Goal: Complete application form

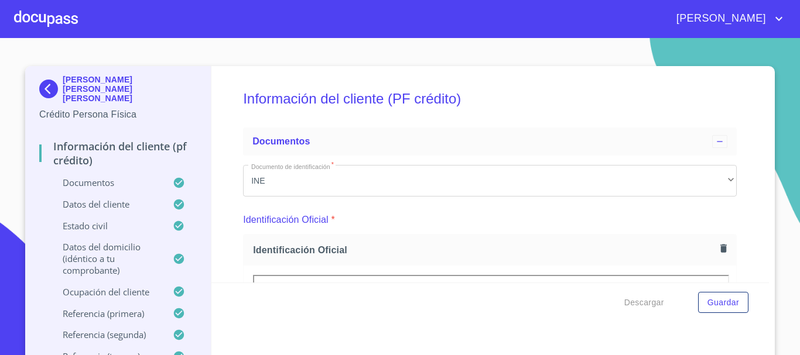
click at [39, 18] on div at bounding box center [46, 18] width 64 height 37
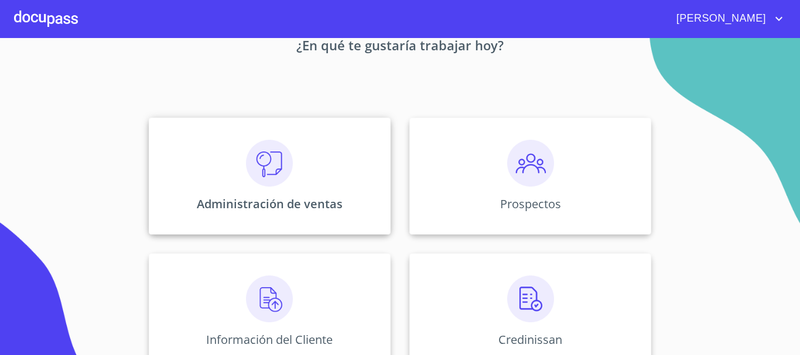
scroll to position [117, 0]
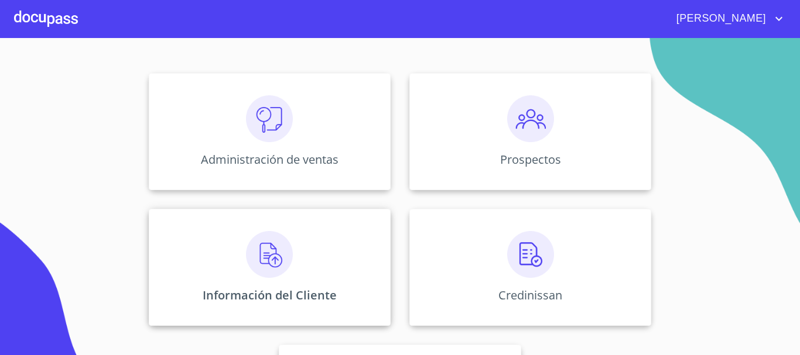
click at [277, 272] on img at bounding box center [269, 254] width 47 height 47
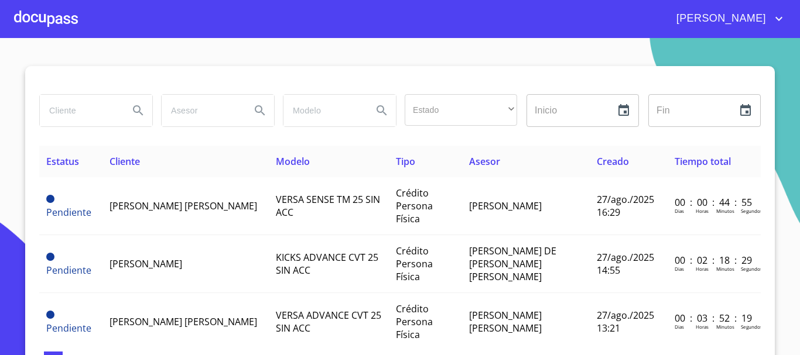
click at [73, 105] on input "search" at bounding box center [80, 111] width 80 height 32
type input "[PERSON_NAME]"
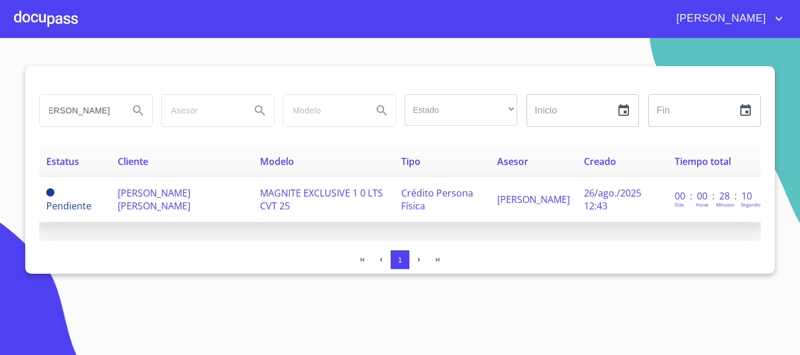
click at [145, 197] on span "[PERSON_NAME] [PERSON_NAME]" at bounding box center [154, 200] width 73 height 26
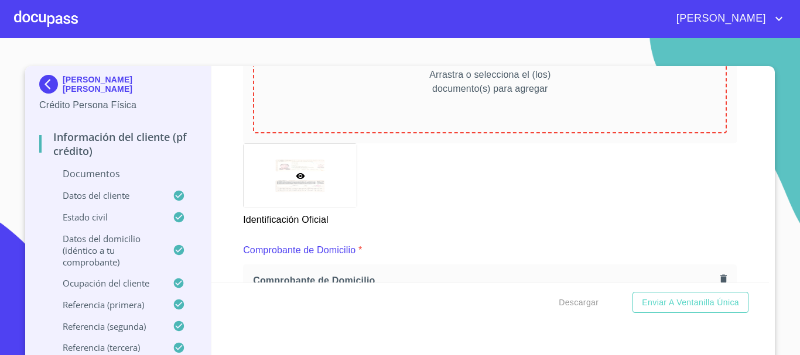
scroll to position [117, 0]
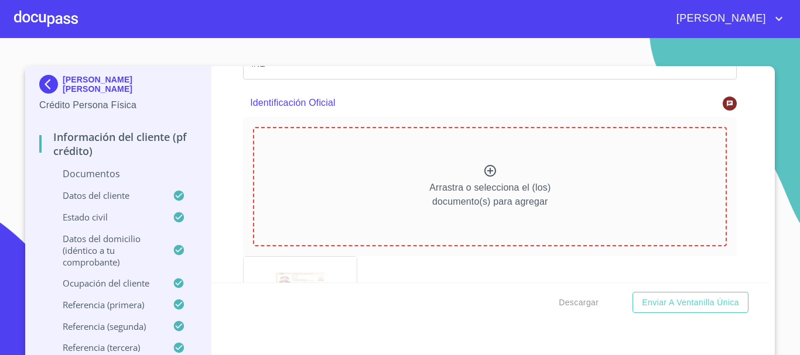
click at [483, 170] on icon at bounding box center [490, 171] width 14 height 14
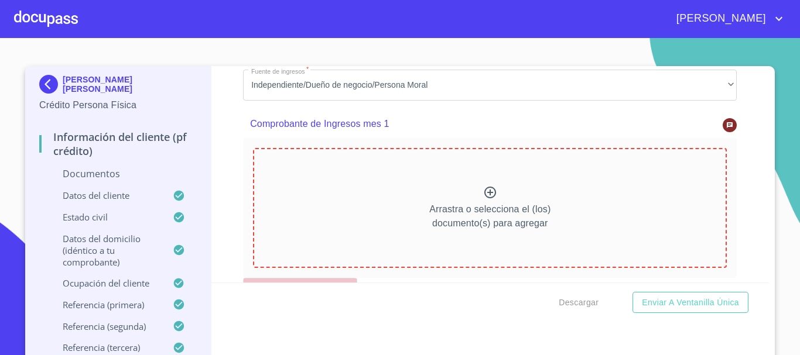
scroll to position [1112, 0]
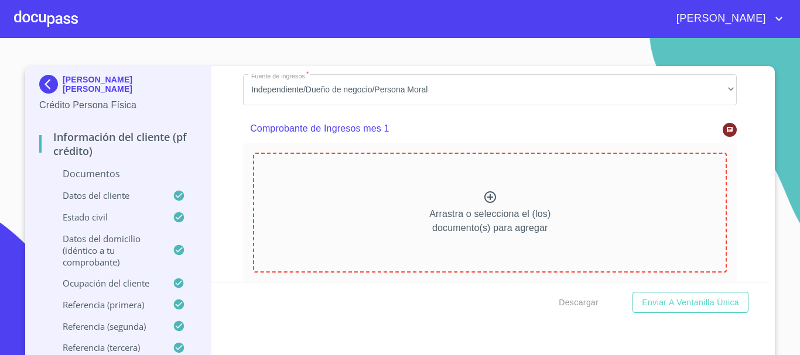
click at [484, 203] on icon at bounding box center [490, 197] width 12 height 12
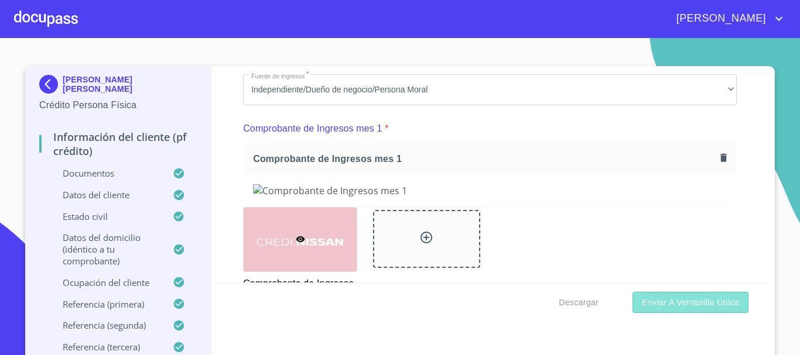
click at [663, 303] on span "Enviar a Ventanilla única" at bounding box center [689, 303] width 97 height 15
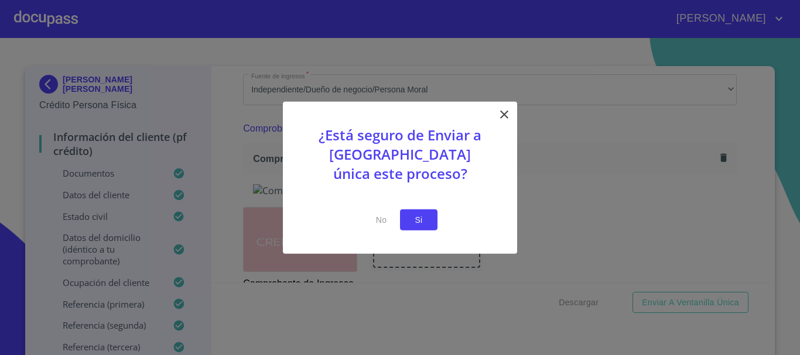
click at [418, 225] on span "Si" at bounding box center [418, 219] width 19 height 15
